Goal: Task Accomplishment & Management: Manage account settings

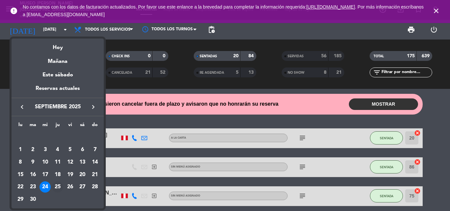
click at [62, 187] on div "25" at bounding box center [57, 186] width 11 height 11
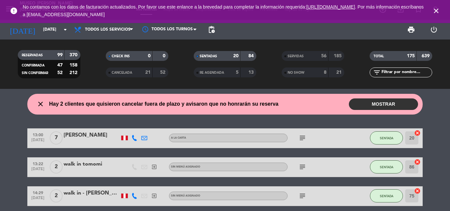
type input "[DEMOGRAPHIC_DATA][DATE]"
click at [438, 10] on icon "close" at bounding box center [436, 11] width 8 height 8
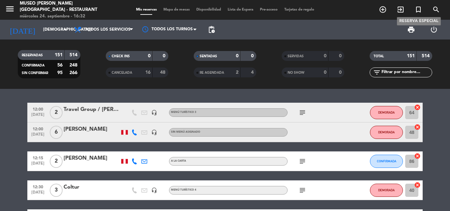
click at [419, 11] on icon "turned_in_not" at bounding box center [418, 10] width 8 height 8
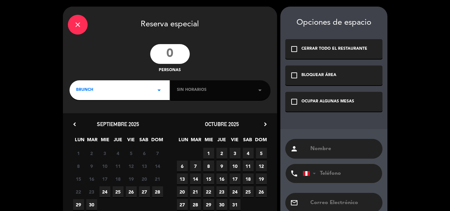
click at [174, 56] on input "number" at bounding box center [169, 54] width 39 height 20
type input "2"
drag, startPoint x: 109, startPoint y: 91, endPoint x: 108, endPoint y: 99, distance: 8.0
click at [109, 91] on div "BRUNCH arrow_drop_down" at bounding box center [119, 90] width 100 height 20
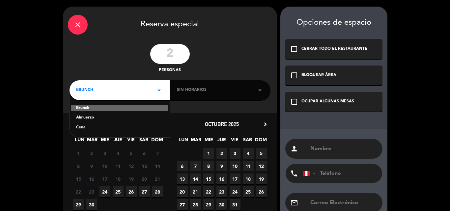
click at [91, 116] on div "Almuerzo" at bounding box center [119, 118] width 87 height 7
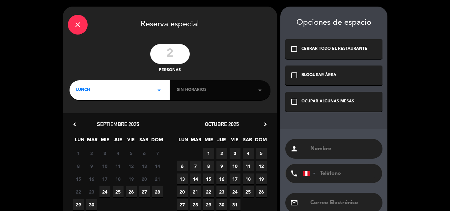
click at [213, 84] on div "Sin horarios arrow_drop_down" at bounding box center [220, 90] width 100 height 20
click at [184, 95] on div "Sin horarios arrow_drop_down" at bounding box center [220, 90] width 100 height 20
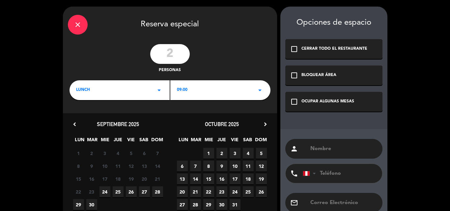
click at [196, 88] on div "09:00 arrow_drop_down" at bounding box center [220, 90] width 100 height 20
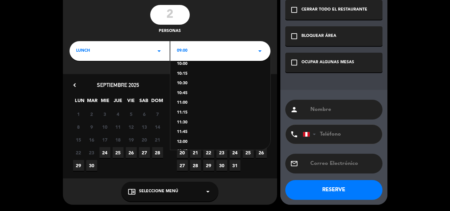
scroll to position [99, 0]
click at [187, 134] on div "13:15" at bounding box center [220, 136] width 87 height 7
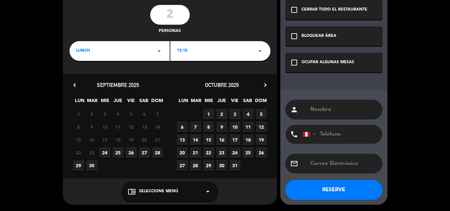
click at [116, 151] on span "25" at bounding box center [118, 152] width 11 height 11
click at [190, 193] on div "chrome_reader_mode Seleccione Menú arrow_drop_down" at bounding box center [169, 192] width 97 height 20
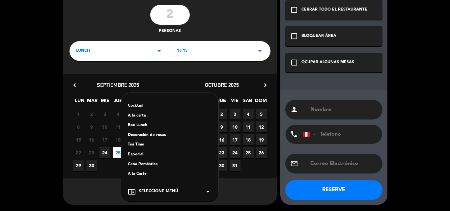
click at [138, 116] on div "A la carta" at bounding box center [170, 116] width 84 height 7
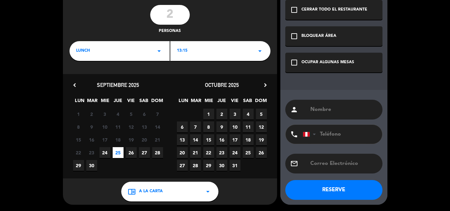
click at [297, 61] on icon "check_box_outline_blank" at bounding box center [294, 63] width 8 height 8
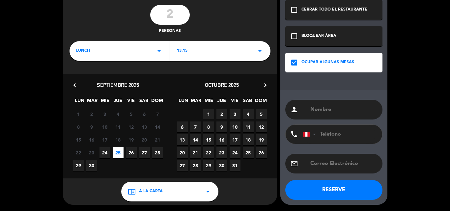
click at [342, 108] on input "text" at bounding box center [343, 109] width 68 height 9
paste input "[PERSON_NAME]"
type input "[PERSON_NAME]"
click at [315, 162] on input "text" at bounding box center [343, 163] width 68 height 9
paste input "[EMAIL_ADDRESS][DOMAIN_NAME]"
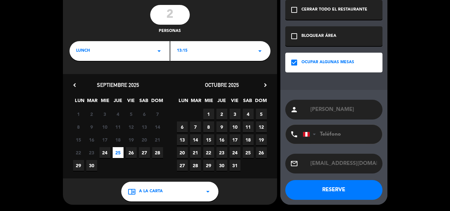
scroll to position [0, 1]
type input "[EMAIL_ADDRESS][DOMAIN_NAME]"
click at [329, 135] on input "tel" at bounding box center [338, 134] width 72 height 19
paste input "999706773"
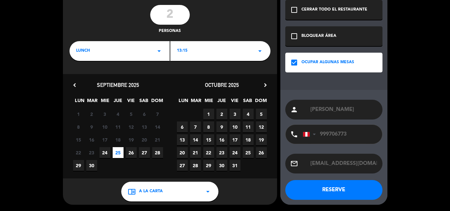
type input "999706773"
click at [339, 190] on button "RESERVE" at bounding box center [333, 190] width 97 height 20
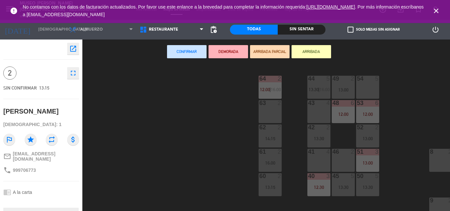
click at [435, 11] on icon "close" at bounding box center [436, 11] width 8 height 8
click at [437, 10] on icon "close" at bounding box center [436, 11] width 8 height 8
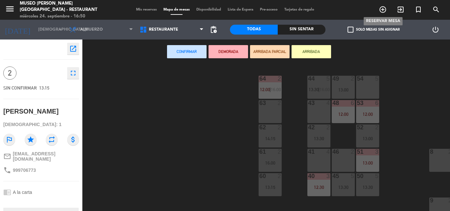
click at [384, 9] on icon "add_circle_outline" at bounding box center [382, 10] width 8 height 8
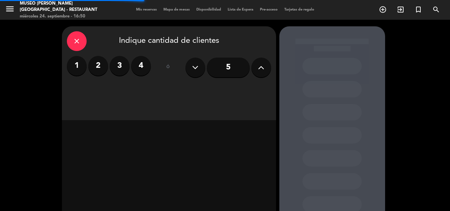
click at [96, 64] on label "2" at bounding box center [98, 66] width 20 height 20
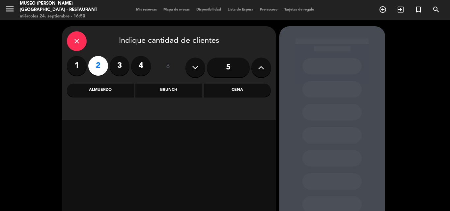
click at [103, 88] on div "Almuerzo" at bounding box center [100, 90] width 67 height 13
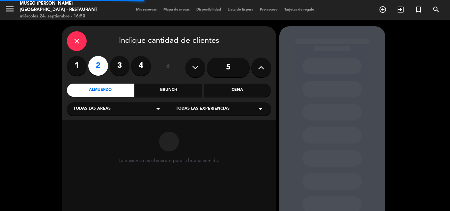
click at [93, 111] on span "Todas las áreas" at bounding box center [91, 109] width 37 height 7
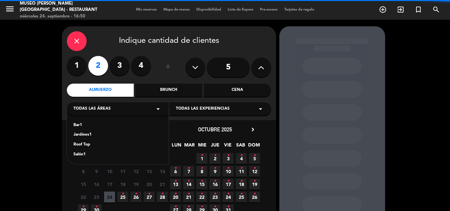
click at [85, 134] on div "Jardines1" at bounding box center [117, 135] width 89 height 7
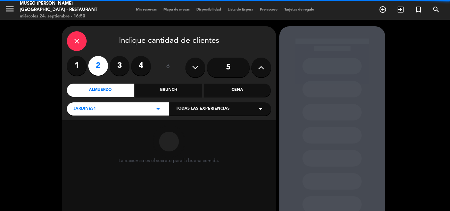
scroll to position [44, 0]
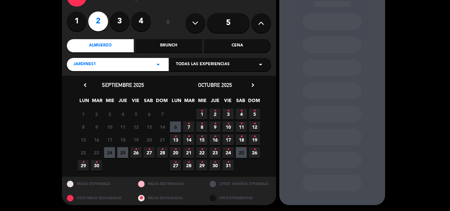
click at [123, 152] on span "25" at bounding box center [122, 152] width 11 height 11
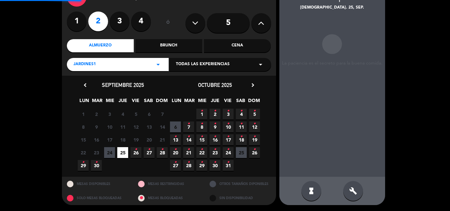
scroll to position [26, 0]
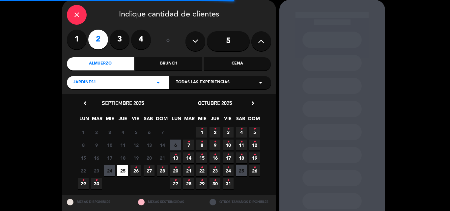
drag, startPoint x: 261, startPoint y: 40, endPoint x: 263, endPoint y: 46, distance: 5.4
click at [262, 40] on icon at bounding box center [261, 41] width 6 height 10
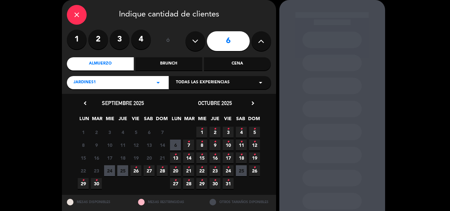
drag, startPoint x: 124, startPoint y: 170, endPoint x: 136, endPoint y: 67, distance: 103.3
click at [124, 170] on span "25" at bounding box center [122, 170] width 11 height 11
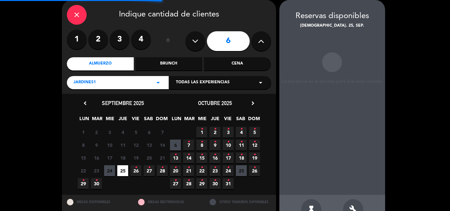
click at [269, 44] on button at bounding box center [261, 41] width 20 height 20
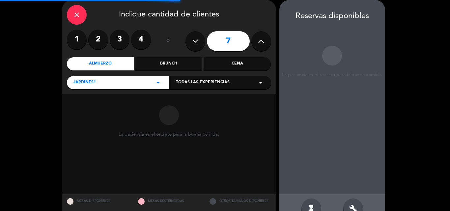
click at [266, 41] on button at bounding box center [261, 41] width 20 height 20
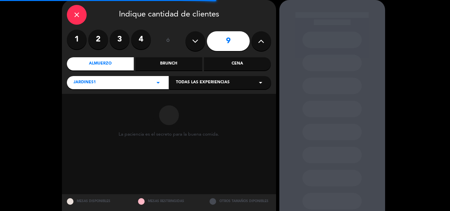
click at [266, 41] on button at bounding box center [261, 41] width 20 height 20
type input "10"
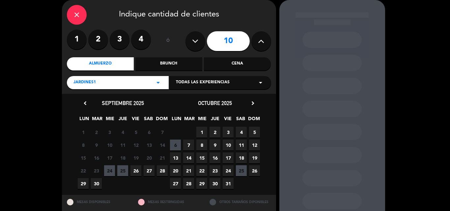
click at [121, 171] on span "25" at bounding box center [122, 170] width 11 height 11
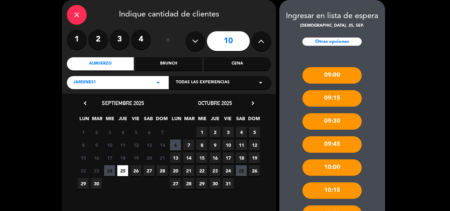
click at [236, 64] on div "Cena" at bounding box center [237, 63] width 67 height 13
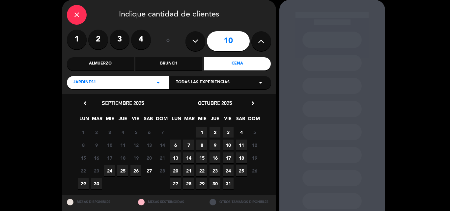
click at [121, 171] on span "25" at bounding box center [122, 170] width 11 height 11
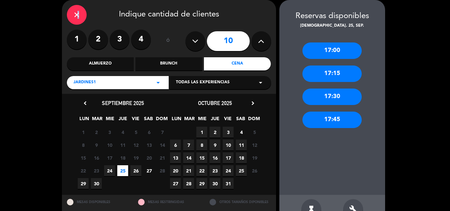
click at [77, 15] on icon "close" at bounding box center [77, 15] width 8 height 8
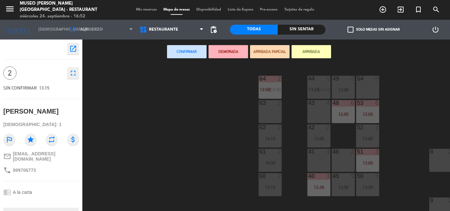
click at [150, 7] on div "Mis reservas Mapa de mesas Disponibilidad Lista de Espera Pre-acceso Tarjetas d…" at bounding box center [225, 10] width 185 height 6
click at [140, 9] on span "Mis reservas" at bounding box center [146, 10] width 27 height 4
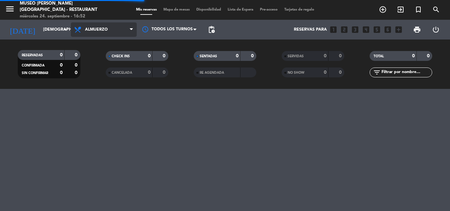
click at [96, 25] on span "Almuerzo" at bounding box center [104, 29] width 66 height 14
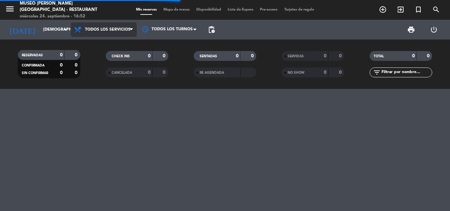
click at [94, 44] on div "menu [GEOGRAPHIC_DATA][PERSON_NAME] - Restaurant [DATE] 24. septiembre - 16:52 …" at bounding box center [225, 44] width 450 height 89
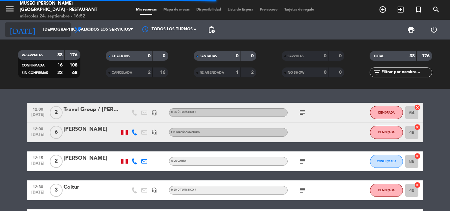
click at [40, 31] on input "[DEMOGRAPHIC_DATA][DATE]" at bounding box center [68, 29] width 56 height 11
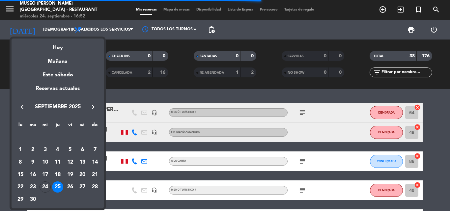
click at [43, 184] on div "24" at bounding box center [44, 186] width 11 height 11
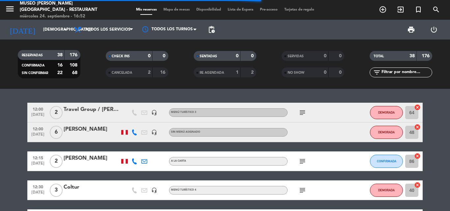
type input "[DATE]"
click at [411, 71] on input "text" at bounding box center [405, 72] width 51 height 7
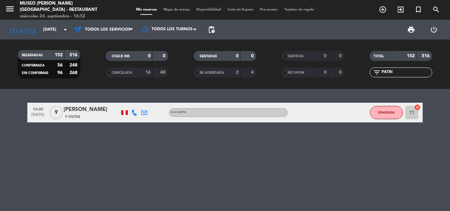
type input "PATRI"
click at [293, 58] on span "SERVIDAS" at bounding box center [295, 56] width 16 height 3
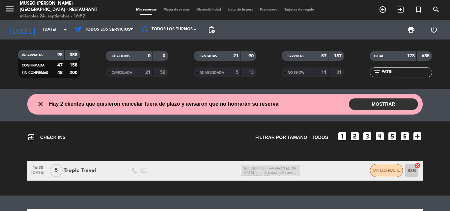
scroll to position [71, 0]
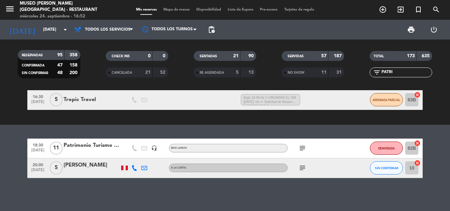
click at [86, 142] on div "Patrimonio Turismo EIRL" at bounding box center [92, 145] width 56 height 9
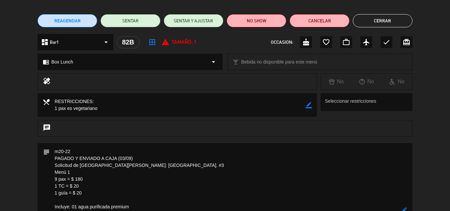
scroll to position [132, 0]
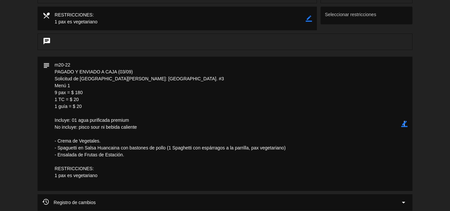
click at [404, 123] on icon "border_color" at bounding box center [404, 124] width 6 height 6
drag, startPoint x: 128, startPoint y: 161, endPoint x: 53, endPoint y: 93, distance: 100.9
click at [53, 93] on textarea at bounding box center [225, 124] width 351 height 134
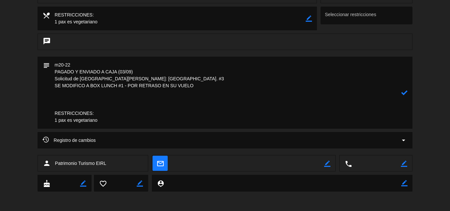
paste textarea "01 agua sin gas de 600 ml 01 sandwich de jamón y queso (en pan de molde) 01 cia…"
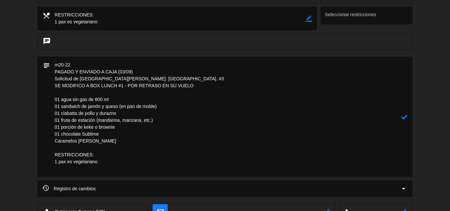
drag, startPoint x: 142, startPoint y: 78, endPoint x: 48, endPoint y: 77, distance: 94.5
click at [48, 77] on div "subject" at bounding box center [225, 117] width 375 height 120
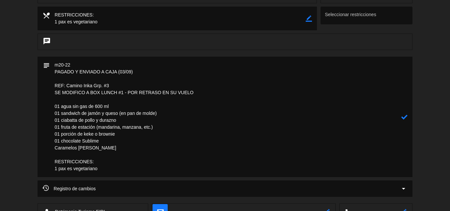
paste textarea "[PERSON_NAME] a recoger los box- SE LE DIJO QUE A PARTIR DE LAS 6PM."
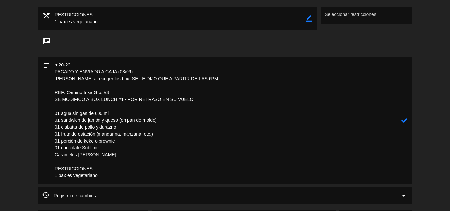
type textarea "m20-22 PAGADO Y ENVIADO A CAJA (03/09) [PERSON_NAME] a recoger los box- SE LE D…"
click at [404, 119] on icon at bounding box center [404, 120] width 6 height 6
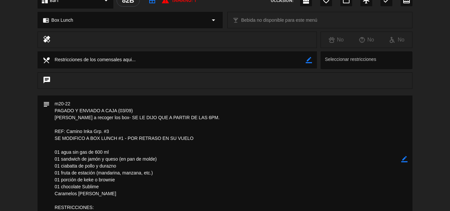
scroll to position [99, 0]
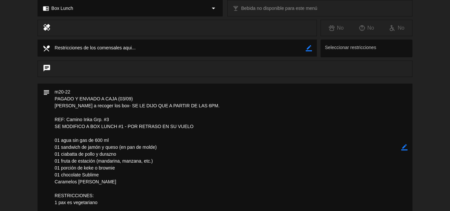
drag, startPoint x: 212, startPoint y: 104, endPoint x: 37, endPoint y: 103, distance: 175.4
click at [37, 103] on div "subject border_color" at bounding box center [225, 149] width 450 height 131
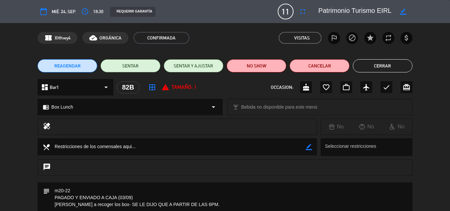
scroll to position [165, 0]
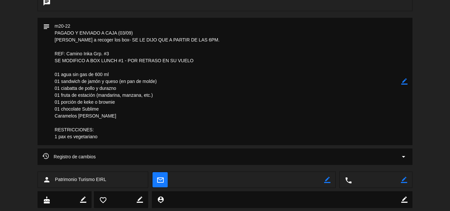
click at [367, 109] on textarea at bounding box center [225, 81] width 351 height 127
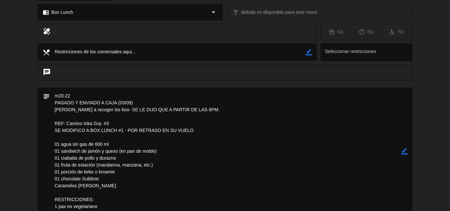
scroll to position [0, 0]
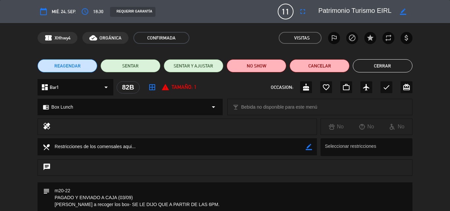
click at [371, 63] on button "Cerrar" at bounding box center [382, 65] width 60 height 13
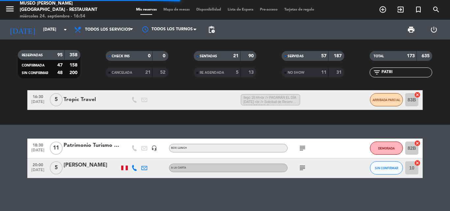
click at [302, 147] on icon "subject" at bounding box center [302, 148] width 8 height 8
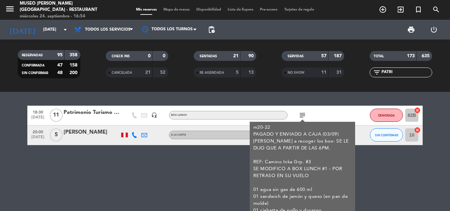
click at [301, 115] on icon "subject" at bounding box center [302, 115] width 8 height 8
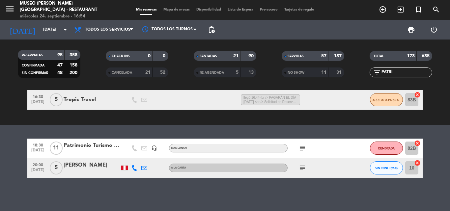
scroll to position [71, 0]
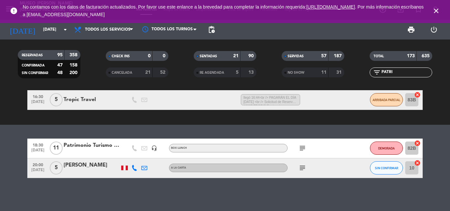
drag, startPoint x: 399, startPoint y: 71, endPoint x: 279, endPoint y: 66, distance: 119.6
click at [280, 66] on div "RESERVADAS 95 358 CONFIRMADA 47 158 SIN CONFIRMAR 48 200 CHECK INS 0 0 CANCELAD…" at bounding box center [225, 64] width 450 height 36
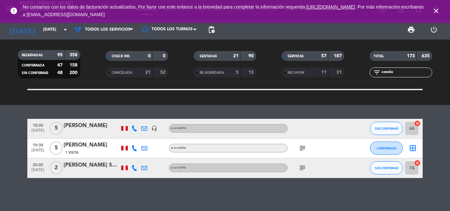
scroll to position [32, 0]
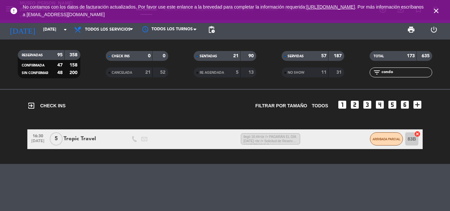
click at [71, 138] on div "Tropic Travel" at bounding box center [92, 139] width 56 height 9
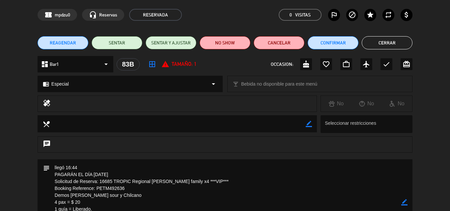
scroll to position [33, 0]
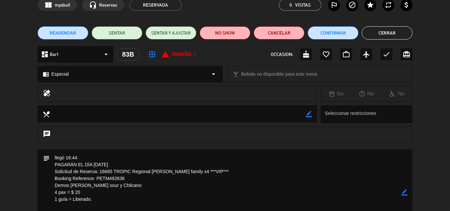
click at [389, 34] on button "Cerrar" at bounding box center [386, 32] width 51 height 13
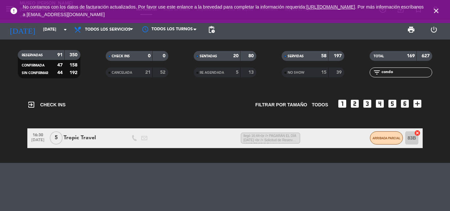
scroll to position [0, 0]
drag, startPoint x: 396, startPoint y: 74, endPoint x: 282, endPoint y: 78, distance: 114.2
click at [282, 78] on div "RESERVADAS 91 350 CONFIRMADA 47 158 SIN CONFIRMAR 44 192 CHECK INS 0 0 CANCELAD…" at bounding box center [225, 64] width 450 height 36
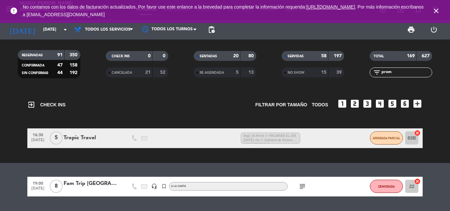
type input "prom"
click at [91, 184] on div "Fam Trip [GEOGRAPHIC_DATA] 7 Pax (PromPeru) - [GEOGRAPHIC_DATA]" at bounding box center [92, 183] width 56 height 9
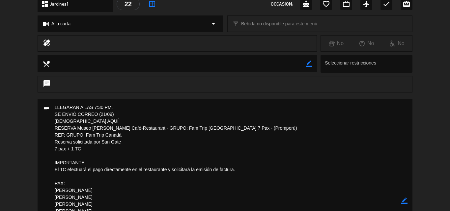
scroll to position [99, 0]
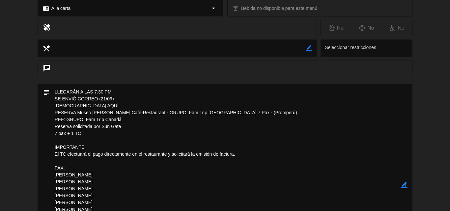
click at [405, 186] on icon "border_color" at bounding box center [404, 185] width 6 height 6
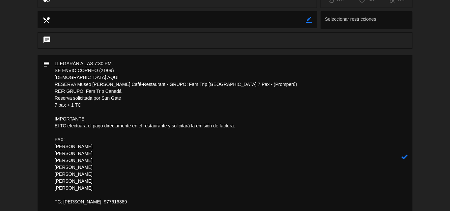
scroll to position [126, 0]
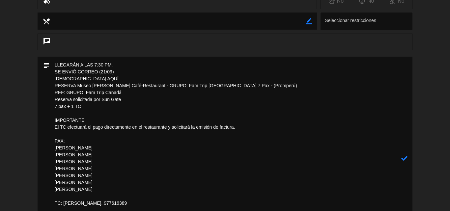
drag, startPoint x: 120, startPoint y: 66, endPoint x: 26, endPoint y: 62, distance: 93.9
click at [26, 62] on div "subject" at bounding box center [225, 160] width 450 height 207
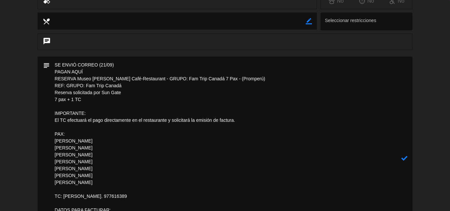
click at [405, 158] on icon at bounding box center [404, 158] width 6 height 6
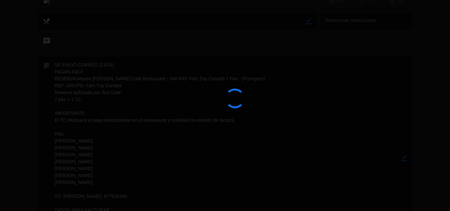
type textarea "SE ENVIÓ CORREO (21/09) PAGAN AQUÍ RESERVA Museo [PERSON_NAME] Café-Restaurant …"
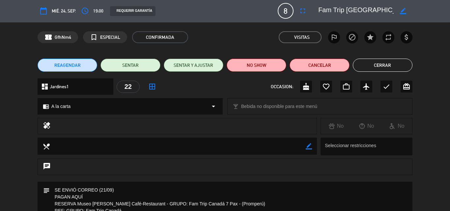
scroll to position [0, 0]
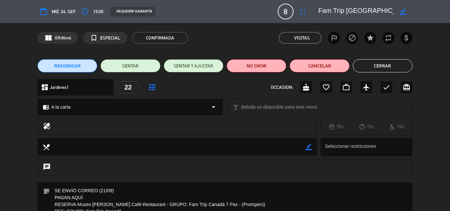
click at [373, 65] on button "Cerrar" at bounding box center [382, 65] width 60 height 13
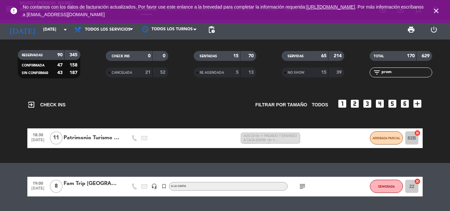
drag, startPoint x: 397, startPoint y: 72, endPoint x: 284, endPoint y: 66, distance: 112.4
click at [285, 66] on div "RESERVADAS 90 345 CONFIRMADA 47 158 SIN CONFIRMAR 43 187 CHECK INS 0 0 CANCELAD…" at bounding box center [225, 64] width 450 height 36
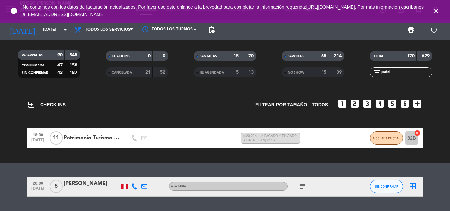
type input "patri"
click at [105, 140] on div "Patrimonio Turismo EIRL" at bounding box center [92, 138] width 56 height 9
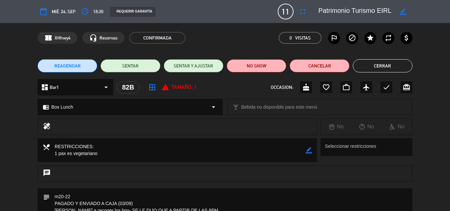
click at [372, 65] on button "Cerrar" at bounding box center [382, 65] width 60 height 13
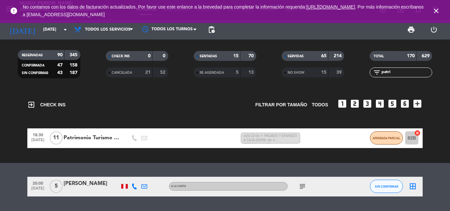
click at [437, 10] on icon "close" at bounding box center [436, 11] width 8 height 8
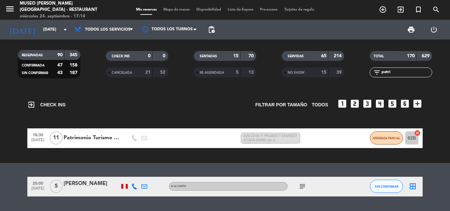
drag, startPoint x: 394, startPoint y: 72, endPoint x: 322, endPoint y: 72, distance: 71.7
click at [323, 72] on div "RESERVADAS 90 345 CONFIRMADA 47 158 SIN CONFIRMAR 43 187 CHECK INS 0 0 CANCELAD…" at bounding box center [225, 64] width 450 height 36
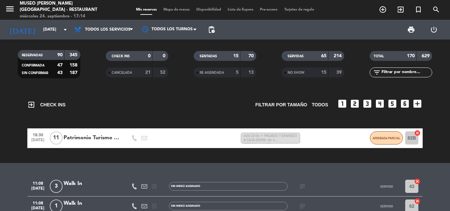
click at [382, 73] on input "text" at bounding box center [405, 72] width 51 height 7
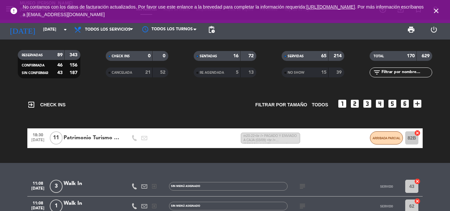
click at [436, 11] on icon "close" at bounding box center [436, 11] width 8 height 8
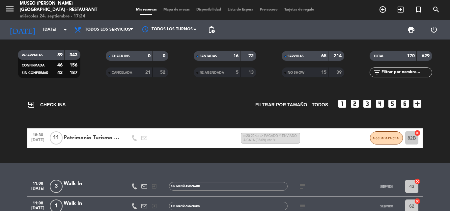
click at [293, 55] on span "SERVIDAS" at bounding box center [295, 56] width 16 height 3
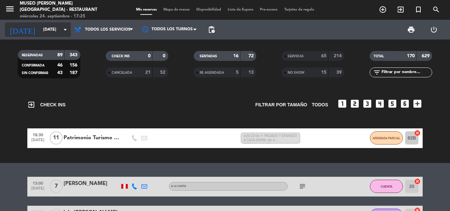
click at [43, 29] on input "[DATE]" at bounding box center [68, 29] width 56 height 11
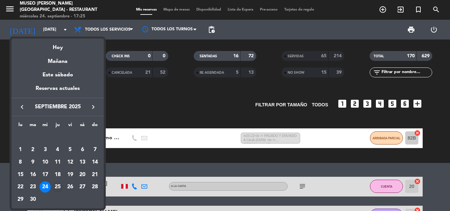
click at [57, 188] on div "25" at bounding box center [57, 186] width 11 height 11
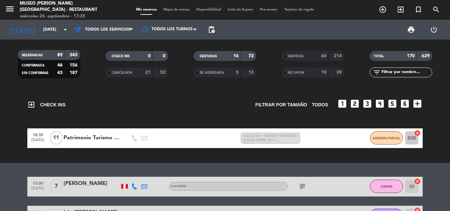
type input "[DEMOGRAPHIC_DATA][DATE]"
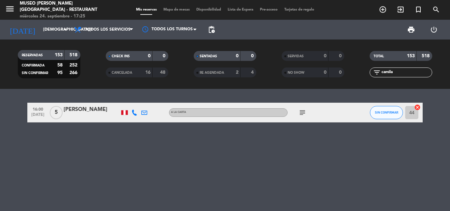
click at [398, 72] on input "camila" at bounding box center [405, 72] width 51 height 7
type input "camila"
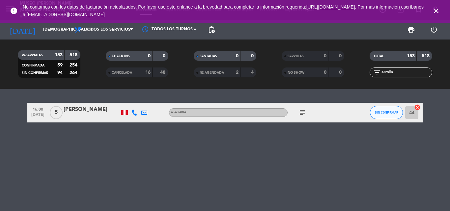
click at [437, 10] on icon "close" at bounding box center [436, 11] width 8 height 8
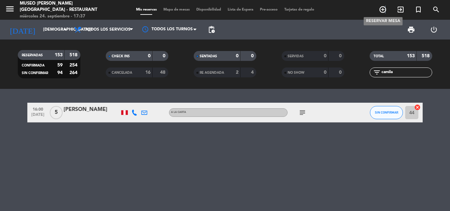
click at [385, 9] on icon "add_circle_outline" at bounding box center [382, 10] width 8 height 8
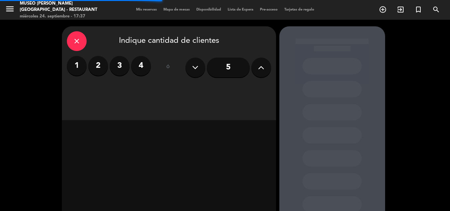
click at [257, 67] on button at bounding box center [261, 68] width 20 height 20
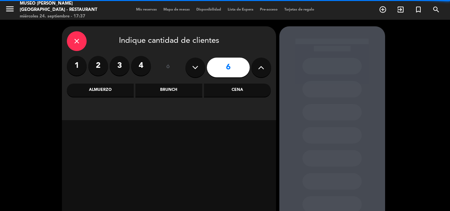
click at [257, 67] on button at bounding box center [261, 68] width 20 height 20
type input "7"
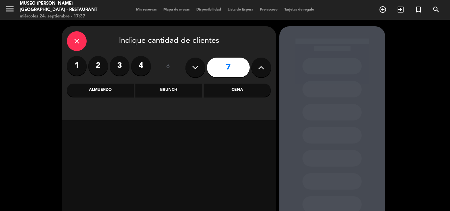
click at [108, 92] on div "Almuerzo" at bounding box center [100, 90] width 67 height 13
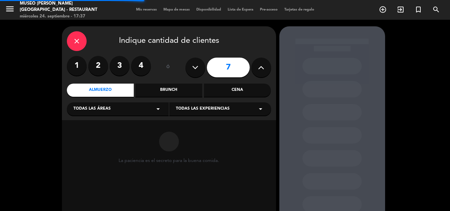
click at [106, 109] on span "Todas las áreas" at bounding box center [91, 109] width 37 height 7
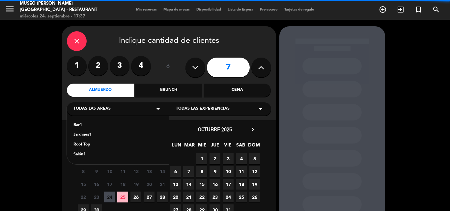
click at [82, 133] on div "Jardines1" at bounding box center [117, 135] width 89 height 7
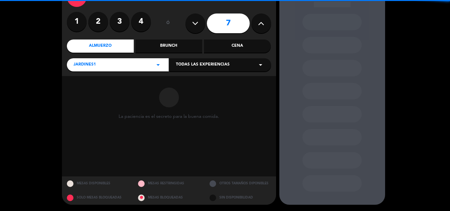
scroll to position [44, 0]
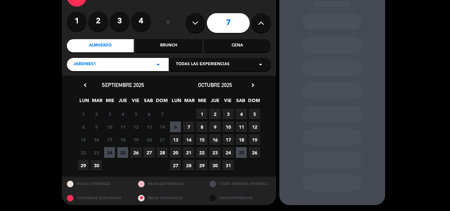
click at [256, 113] on span "5" at bounding box center [254, 114] width 11 height 11
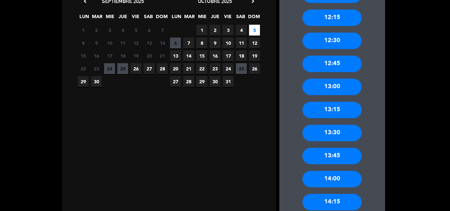
scroll to position [125, 0]
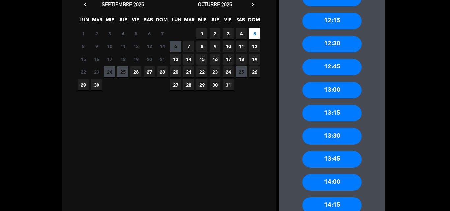
click at [345, 137] on div "13:30" at bounding box center [331, 136] width 59 height 16
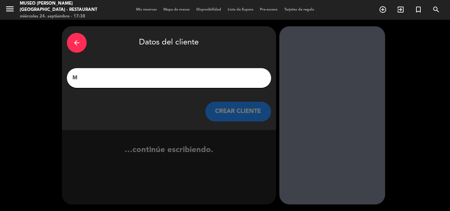
scroll to position [0, 0]
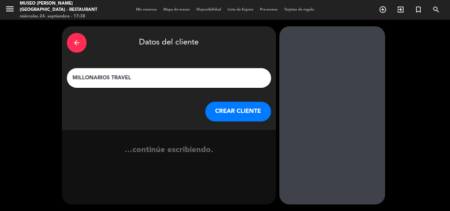
click at [173, 72] on div "MILLONARIOS TRAVEL" at bounding box center [169, 78] width 204 height 20
type input "MILLONARIOS TRAVEL"
click at [242, 112] on button "CREAR CLIENTE" at bounding box center [238, 112] width 66 height 20
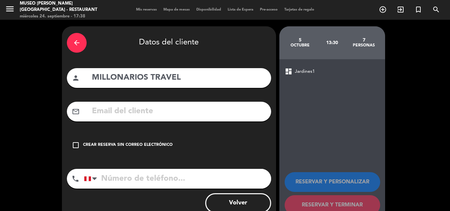
click at [113, 112] on input "text" at bounding box center [178, 111] width 175 height 13
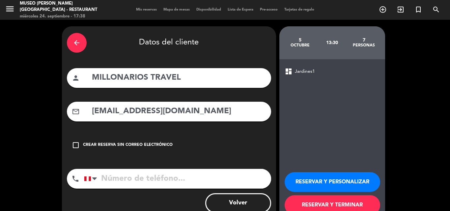
type input "[EMAIL_ADDRESS][DOMAIN_NAME]"
click at [121, 178] on input "tel" at bounding box center [177, 179] width 187 height 20
type input "946450534"
click at [313, 179] on button "RESERVAR Y PERSONALIZAR" at bounding box center [331, 182] width 95 height 20
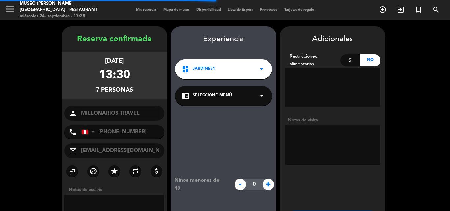
scroll to position [26, 0]
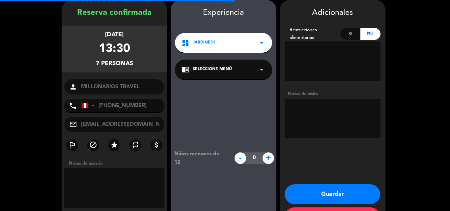
click at [220, 69] on span "Seleccione Menú" at bounding box center [212, 69] width 39 height 7
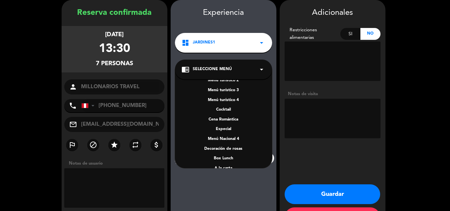
scroll to position [85, 0]
click at [223, 127] on div "A la carta" at bounding box center [223, 129] width 84 height 7
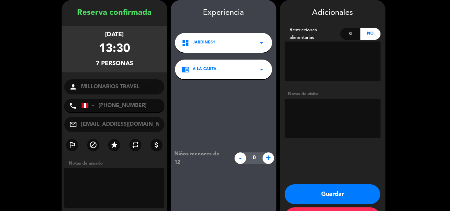
click at [335, 109] on textarea at bounding box center [332, 118] width 96 height 39
click at [361, 106] on textarea at bounding box center [332, 118] width 96 height 39
type textarea "preferencia en la terraza del primer piso."
click at [321, 194] on button "Guardar" at bounding box center [331, 194] width 95 height 20
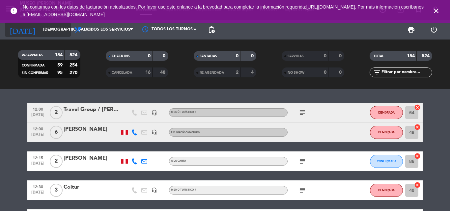
click at [52, 32] on input "[DEMOGRAPHIC_DATA][DATE]" at bounding box center [68, 29] width 56 height 11
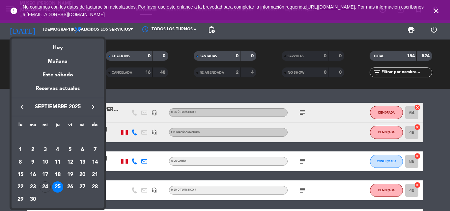
drag, startPoint x: 43, startPoint y: 187, endPoint x: 449, endPoint y: 64, distance: 424.4
click at [43, 187] on div "24" at bounding box center [44, 186] width 11 height 11
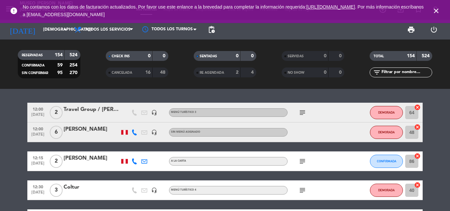
type input "[DATE]"
click at [402, 72] on input "text" at bounding box center [405, 72] width 51 height 7
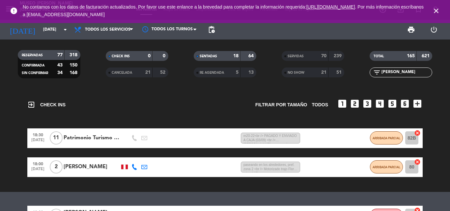
click at [299, 55] on span "SERVIDAS" at bounding box center [295, 56] width 16 height 3
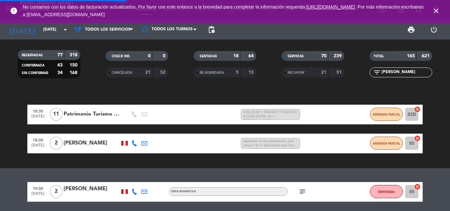
scroll to position [47, 0]
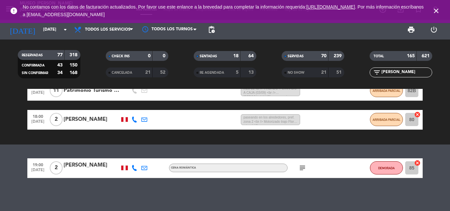
drag, startPoint x: 403, startPoint y: 72, endPoint x: 325, endPoint y: 75, distance: 78.7
click at [326, 75] on div "RESERVADAS 77 318 CONFIRMADA 43 150 SIN CONFIRMAR 34 168 CHECK INS 0 0 CANCELAD…" at bounding box center [225, 64] width 450 height 36
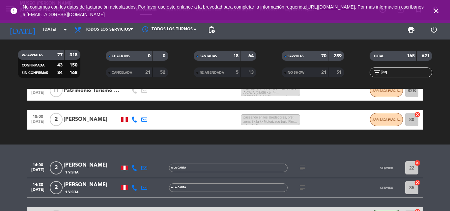
scroll to position [28, 0]
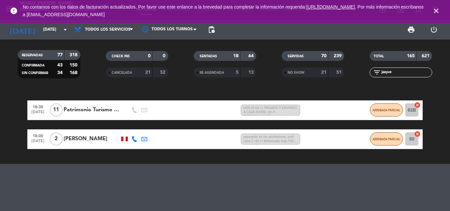
click at [122, 71] on span "CANCELADA" at bounding box center [122, 72] width 20 height 3
drag, startPoint x: 399, startPoint y: 75, endPoint x: 360, endPoint y: 73, distance: 38.9
click at [360, 73] on div "filter_list jaque" at bounding box center [401, 72] width 88 height 10
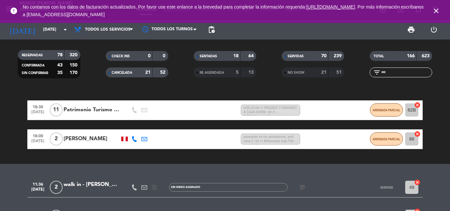
scroll to position [47, 0]
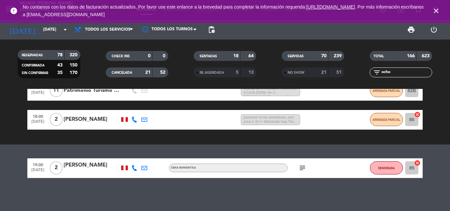
type input "ocho"
click at [302, 168] on icon "subject" at bounding box center [302, 168] width 8 height 8
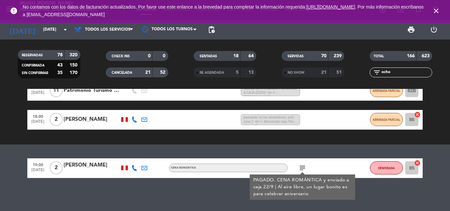
click at [80, 166] on div "[PERSON_NAME]" at bounding box center [92, 165] width 56 height 9
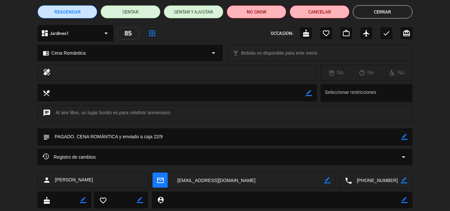
scroll to position [66, 0]
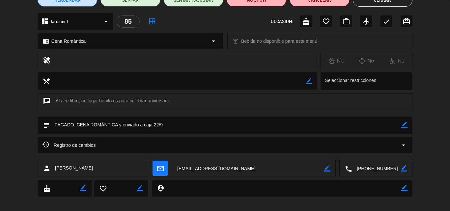
drag, startPoint x: 216, startPoint y: 168, endPoint x: 202, endPoint y: 124, distance: 46.4
click at [216, 168] on textarea at bounding box center [248, 168] width 152 height 16
click at [379, 168] on textarea at bounding box center [375, 168] width 49 height 16
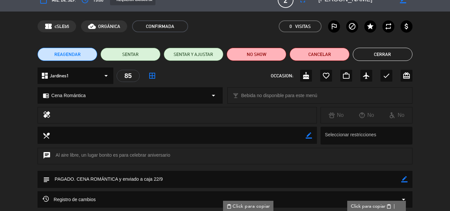
scroll to position [0, 0]
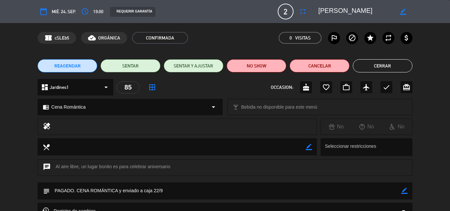
click at [370, 65] on button "Cerrar" at bounding box center [382, 65] width 60 height 13
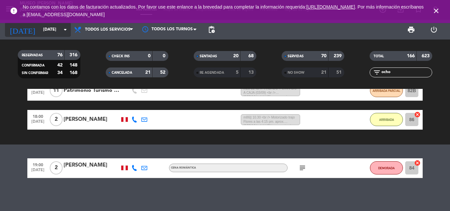
click at [41, 25] on input "[DATE]" at bounding box center [68, 29] width 56 height 11
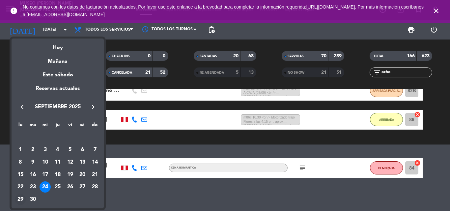
click at [18, 198] on div "29" at bounding box center [20, 199] width 11 height 11
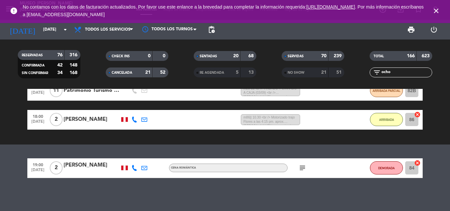
type input "[DATE]"
drag, startPoint x: 402, startPoint y: 73, endPoint x: 263, endPoint y: 74, distance: 138.9
click at [264, 74] on div "RESERVADAS 76 316 CONFIRMADA 42 148 SIN CONFIRMAR 34 168 CHECK INS 0 0 CANCELAD…" at bounding box center [225, 64] width 450 height 36
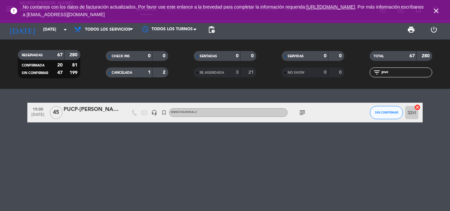
type input "puc"
click at [76, 107] on div "PUCP-[PERSON_NAME]" at bounding box center [92, 109] width 56 height 9
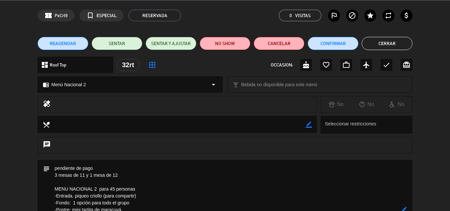
scroll to position [33, 0]
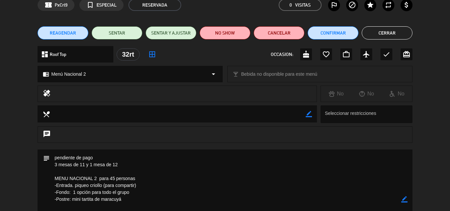
click at [406, 198] on icon "border_color" at bounding box center [404, 199] width 6 height 6
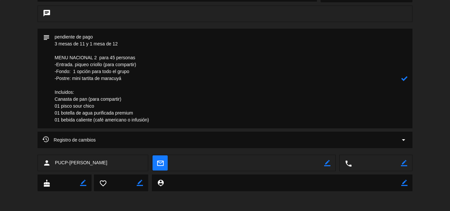
drag, startPoint x: 98, startPoint y: 37, endPoint x: 0, endPoint y: 37, distance: 98.4
click at [0, 37] on div "subject" at bounding box center [225, 80] width 450 height 103
paste textarea "Orden de Compra-OC N° 0000812711,"
drag, startPoint x: 108, startPoint y: 36, endPoint x: 61, endPoint y: 36, distance: 46.7
click at [61, 36] on textarea at bounding box center [225, 79] width 351 height 100
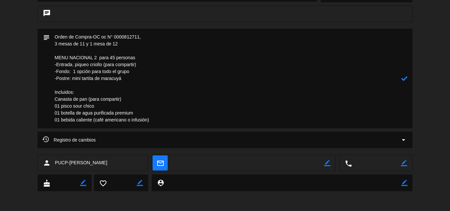
click at [55, 37] on textarea at bounding box center [225, 79] width 351 height 100
click at [61, 35] on textarea at bounding box center [225, 79] width 351 height 100
click at [157, 35] on textarea at bounding box center [225, 79] width 351 height 100
type textarea "Orden de Compra-OC N° 0000812711, - no enviado a caja 3 mesas de 11 y 1 mesa de…"
click at [405, 79] on icon at bounding box center [404, 78] width 6 height 6
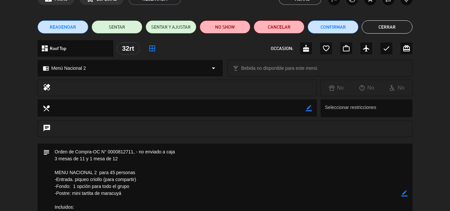
scroll to position [0, 0]
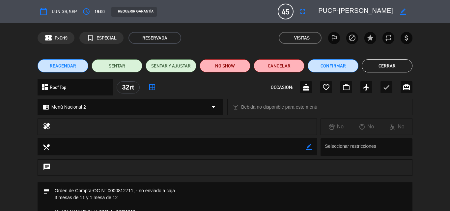
click at [381, 66] on button "Cerrar" at bounding box center [386, 65] width 51 height 13
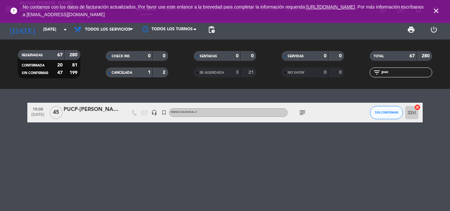
drag, startPoint x: 392, startPoint y: 73, endPoint x: 351, endPoint y: 74, distance: 41.5
click at [351, 74] on div "RESERVADAS 67 280 CONFIRMADA 20 81 SIN CONFIRMAR 47 199 CHECK INS 0 0 CANCELADA…" at bounding box center [225, 64] width 450 height 36
click at [45, 31] on input "[DATE]" at bounding box center [68, 29] width 56 height 11
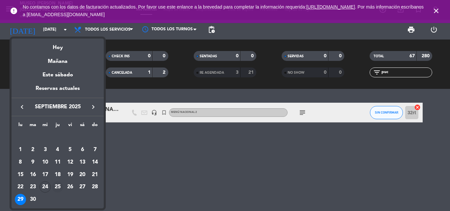
click at [58, 186] on div "25" at bounding box center [57, 186] width 11 height 11
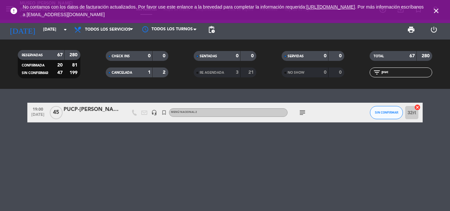
type input "[DEMOGRAPHIC_DATA][DATE]"
drag, startPoint x: 397, startPoint y: 73, endPoint x: 303, endPoint y: 72, distance: 93.8
click at [303, 72] on div "RESERVADAS 67 280 CONFIRMADA 20 81 SIN CONFIRMAR 47 199 CHECK INS 0 0 CANCELADA…" at bounding box center [225, 64] width 450 height 36
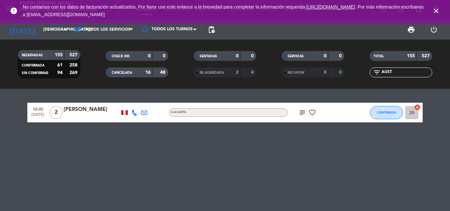
type input "AUST"
click at [76, 109] on div "[PERSON_NAME]" at bounding box center [92, 109] width 56 height 9
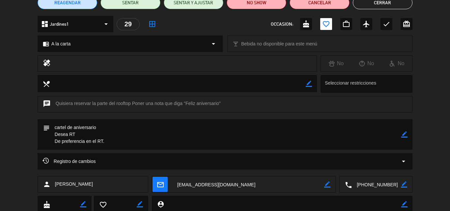
scroll to position [66, 0]
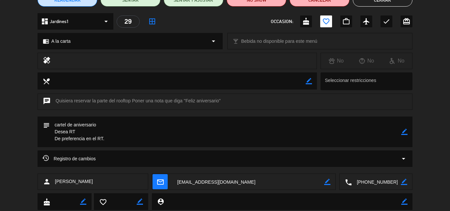
click at [405, 130] on icon "border_color" at bounding box center [404, 132] width 6 height 6
drag, startPoint x: 46, startPoint y: 131, endPoint x: 38, endPoint y: 131, distance: 8.2
click at [38, 131] on div "subject" at bounding box center [225, 131] width 375 height 31
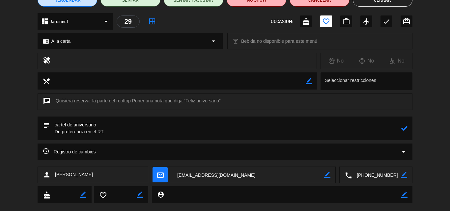
click at [119, 135] on textarea at bounding box center [225, 128] width 351 height 24
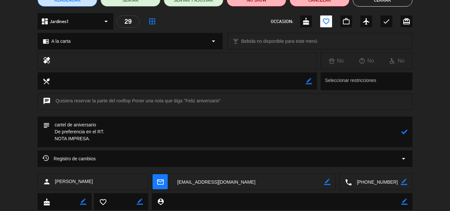
paste textarea "En esta noche eterna, las estrellas arden de celos, porque saben que ni todo su…"
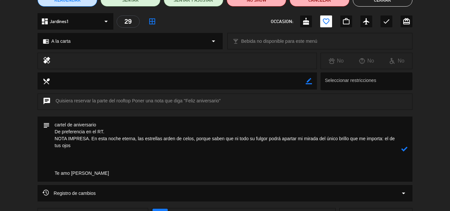
click at [63, 159] on textarea at bounding box center [225, 148] width 351 height 65
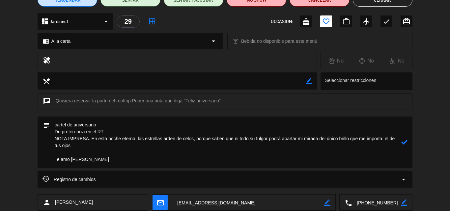
type textarea "cartel de aniversario De preferencia en el RT. NOTA IMPRESA. En esta noche eter…"
click at [404, 142] on icon at bounding box center [404, 142] width 6 height 6
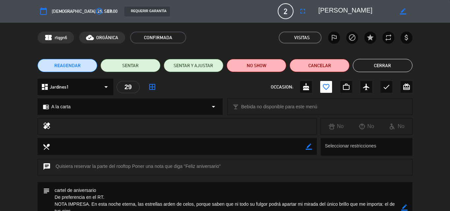
scroll to position [0, 0]
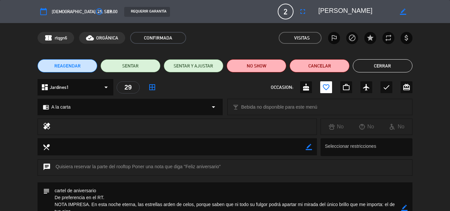
drag, startPoint x: 373, startPoint y: 64, endPoint x: 304, endPoint y: 9, distance: 87.8
click at [373, 64] on button "Cerrar" at bounding box center [382, 65] width 60 height 13
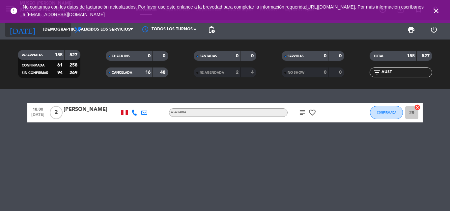
click at [45, 29] on input "[DEMOGRAPHIC_DATA][DATE]" at bounding box center [68, 29] width 56 height 11
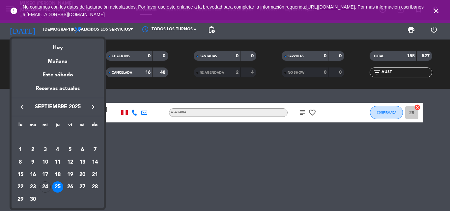
drag, startPoint x: 46, startPoint y: 186, endPoint x: 331, endPoint y: 89, distance: 300.7
click at [46, 186] on div "24" at bounding box center [44, 186] width 11 height 11
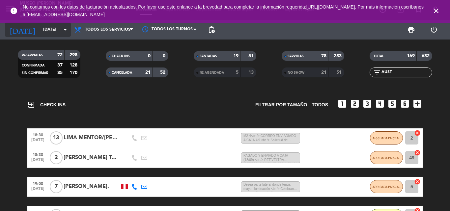
click at [54, 28] on input "[DATE]" at bounding box center [68, 29] width 56 height 11
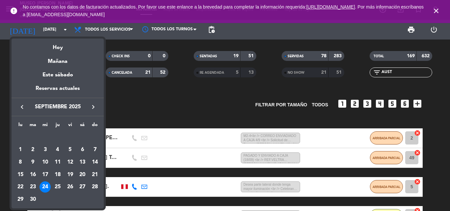
drag, startPoint x: 95, startPoint y: 107, endPoint x: 87, endPoint y: 113, distance: 10.7
click at [96, 107] on icon "keyboard_arrow_right" at bounding box center [93, 107] width 8 height 8
click at [94, 148] on div "5" at bounding box center [94, 149] width 11 height 11
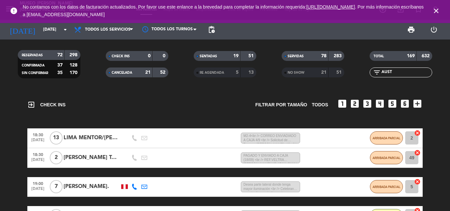
type input "[DATE]"
drag, startPoint x: 400, startPoint y: 71, endPoint x: 299, endPoint y: 60, distance: 101.0
click at [324, 70] on div "RESERVADAS 72 298 CONFIRMADA 37 128 SIN CONFIRMAR 35 170 CHECK INS 0 0 CANCELAD…" at bounding box center [225, 64] width 450 height 36
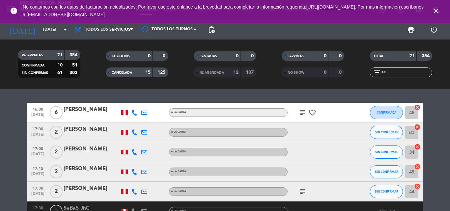
type input "se"
click at [298, 52] on div "SERVIDAS" at bounding box center [298, 56] width 30 height 8
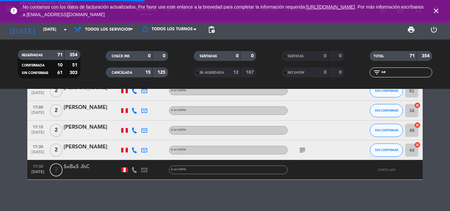
scroll to position [43, 0]
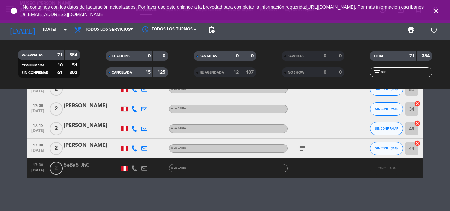
click at [396, 73] on input "se" at bounding box center [405, 72] width 51 height 7
